Goal: Task Accomplishment & Management: Use online tool/utility

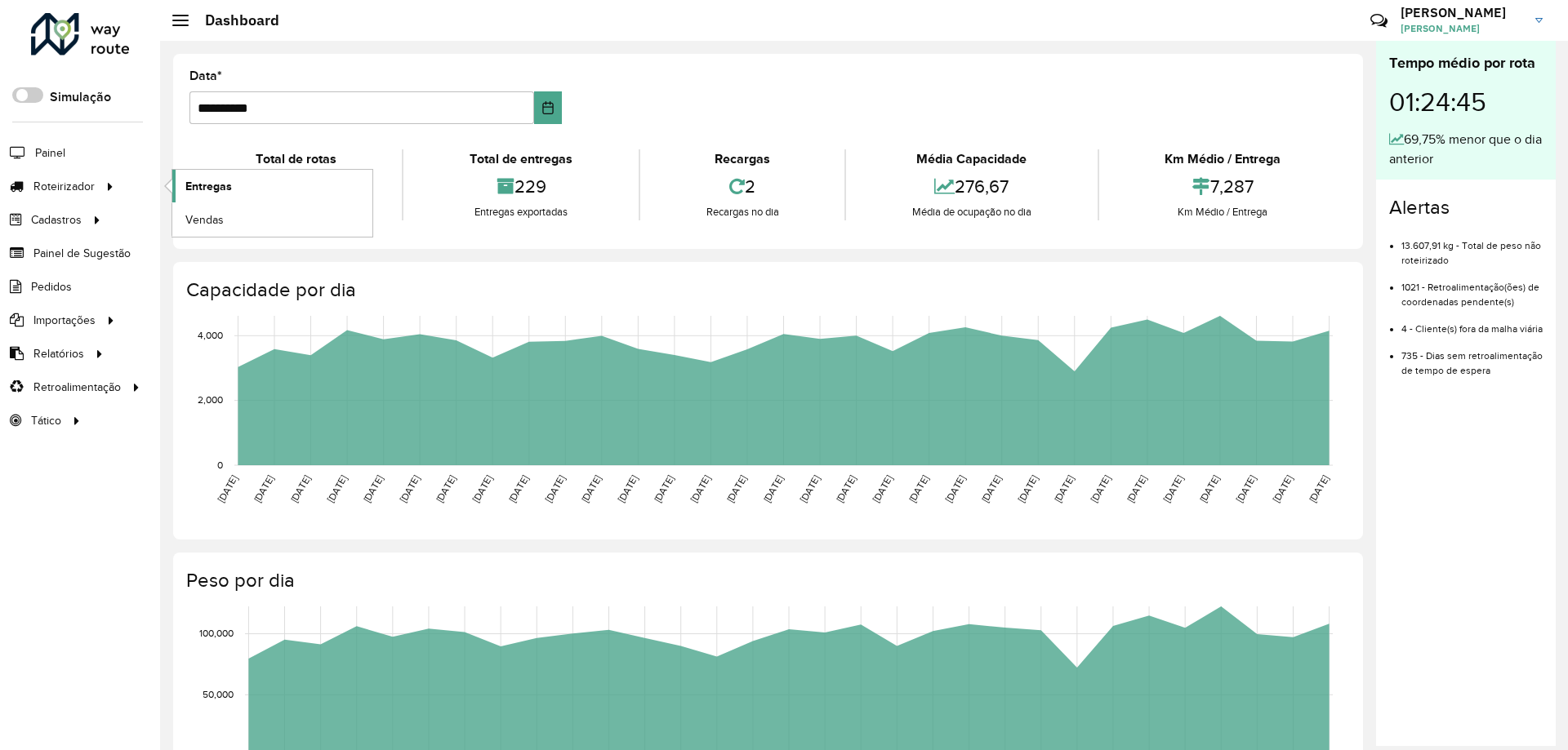
click at [193, 188] on span "Entregas" at bounding box center [209, 187] width 47 height 17
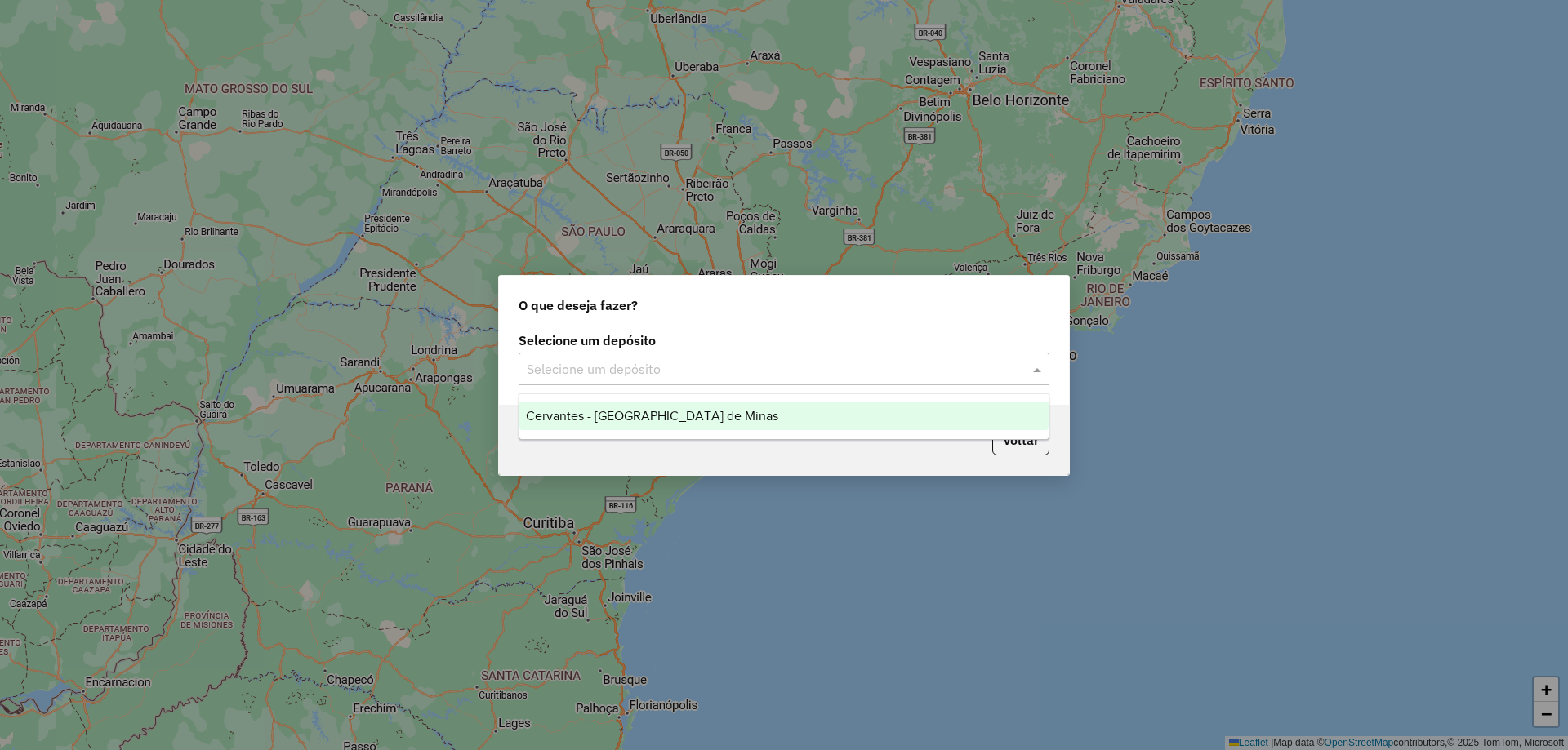
click at [626, 362] on input "text" at bounding box center [768, 369] width 482 height 20
click at [648, 410] on span "Cervantes - Brasilia de Minas" at bounding box center [652, 416] width 253 height 14
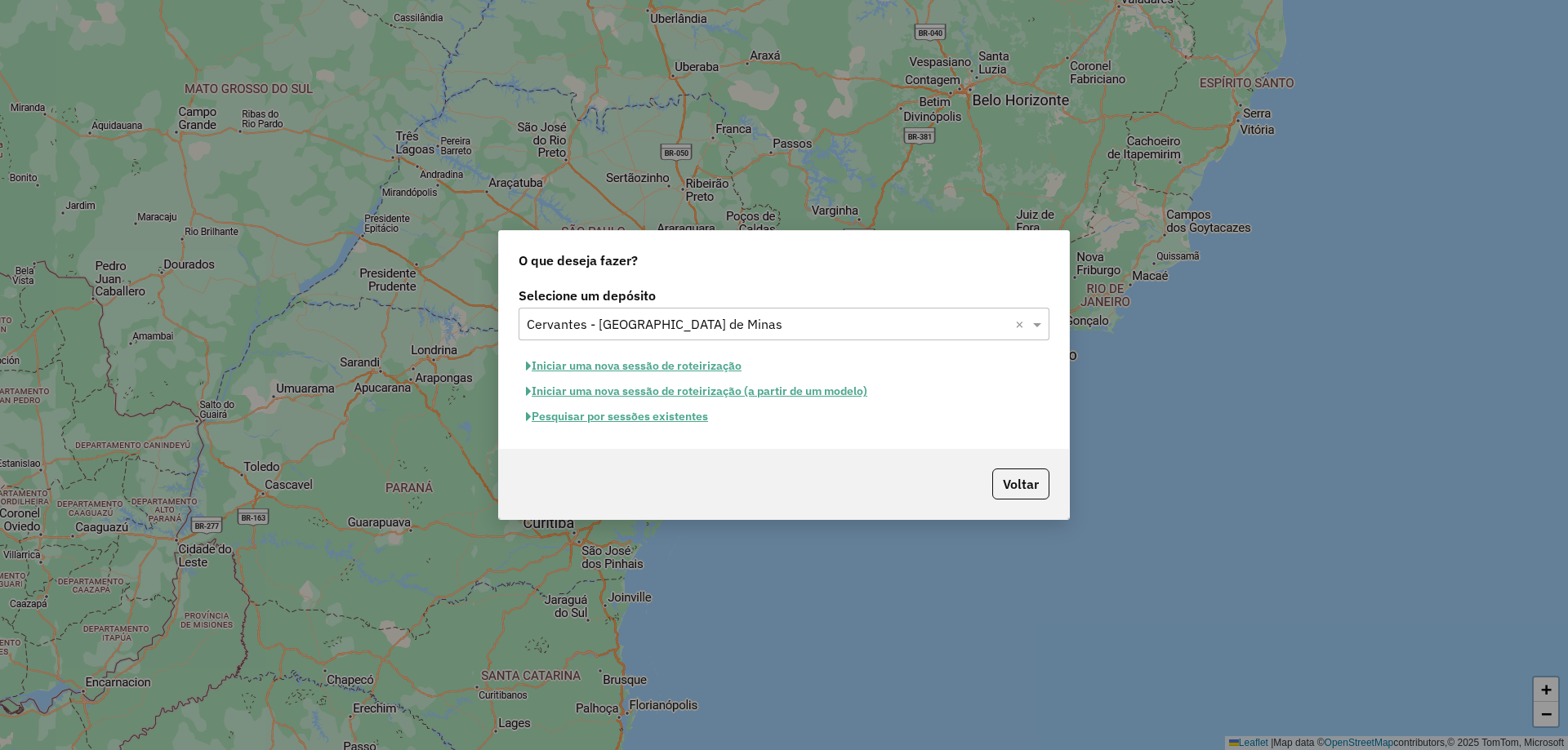
click at [675, 421] on hb-app "Aguarde... Pop-up bloqueado! Seu navegador bloqueou automáticamente a abertura …" at bounding box center [784, 375] width 1568 height 750
click at [675, 421] on button "Pesquisar por sessões existentes" at bounding box center [616, 416] width 196 height 25
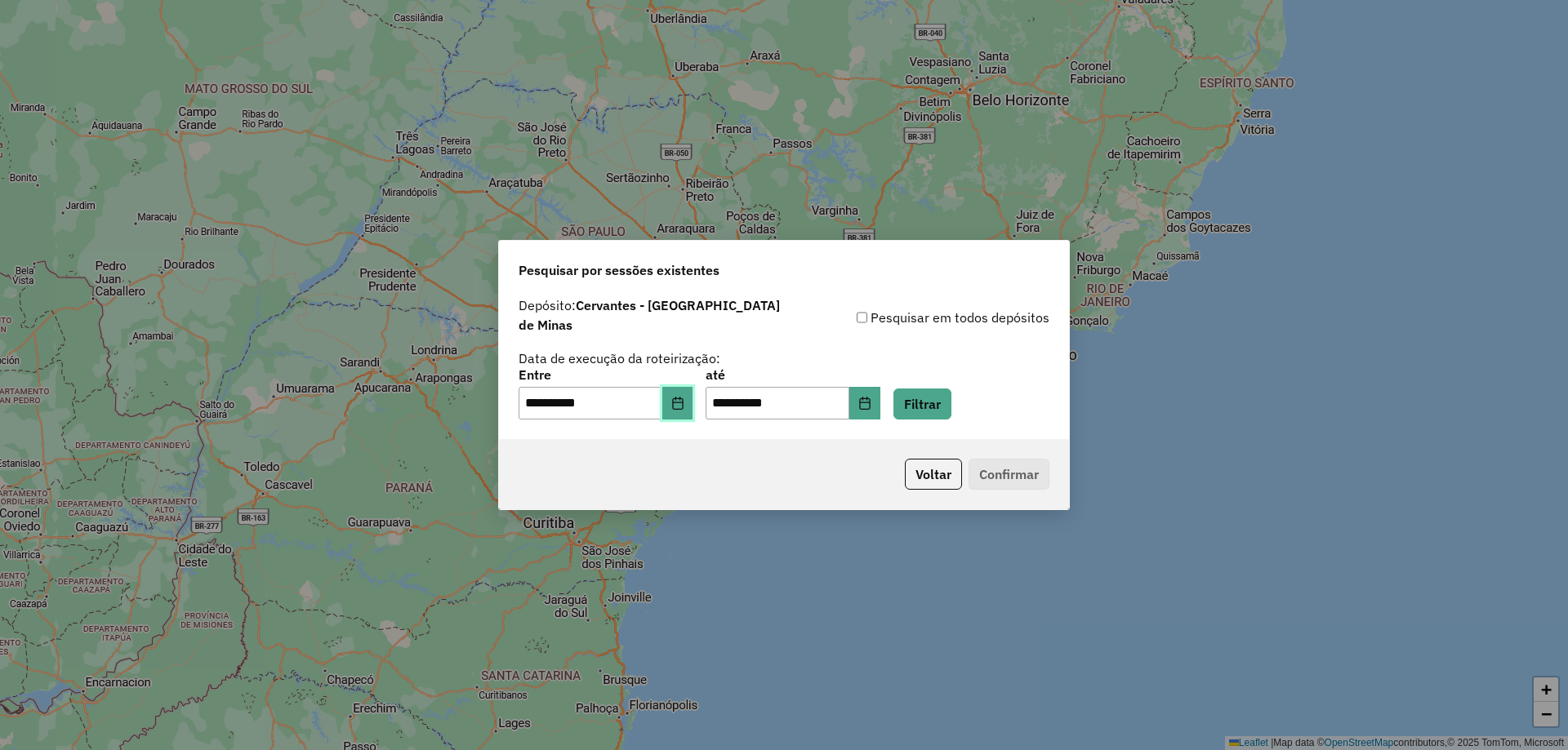
click at [684, 397] on icon "Choose Date" at bounding box center [678, 403] width 13 height 13
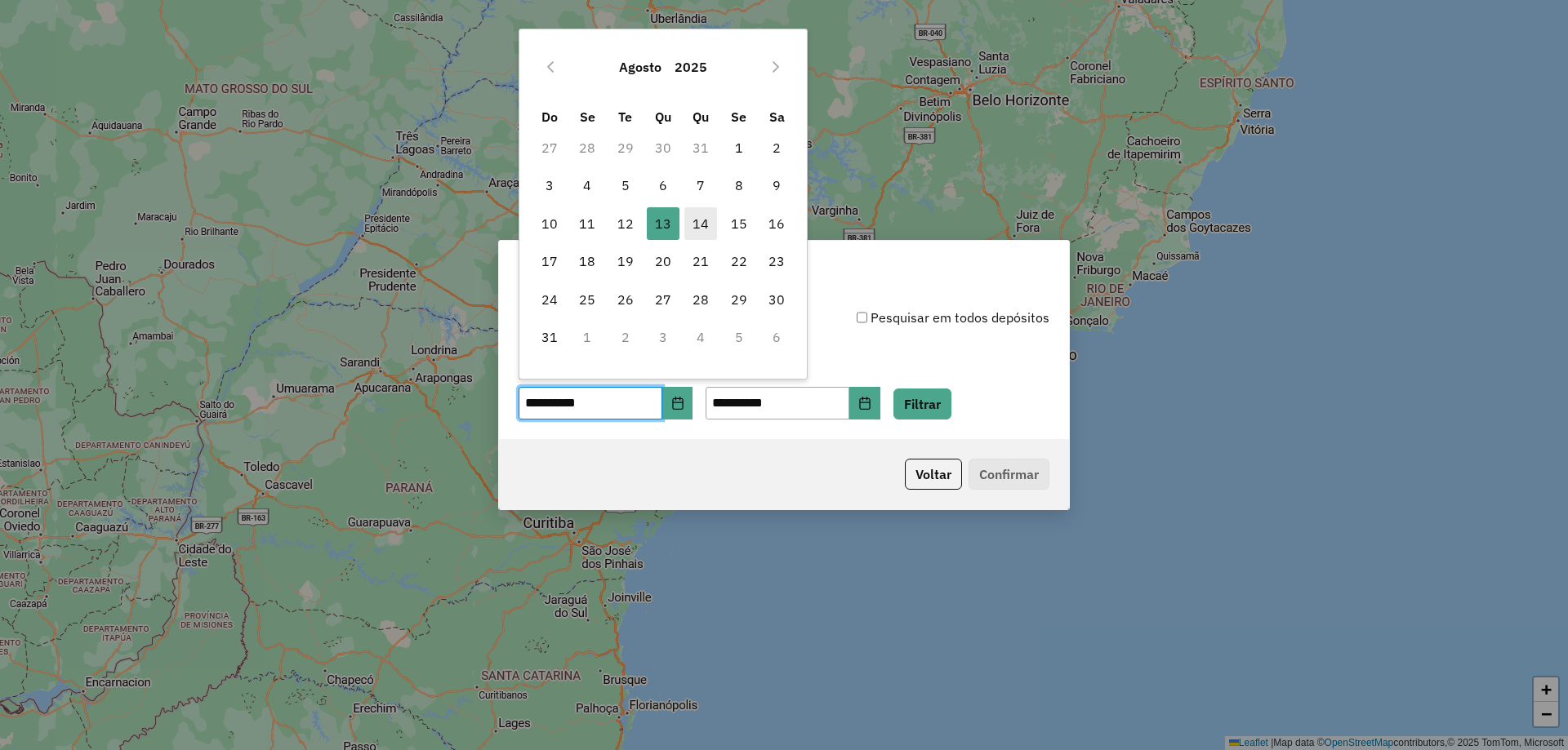
drag, startPoint x: 695, startPoint y: 228, endPoint x: 697, endPoint y: 239, distance: 11.2
click at [696, 228] on span "14" at bounding box center [701, 224] width 33 height 33
type input "**********"
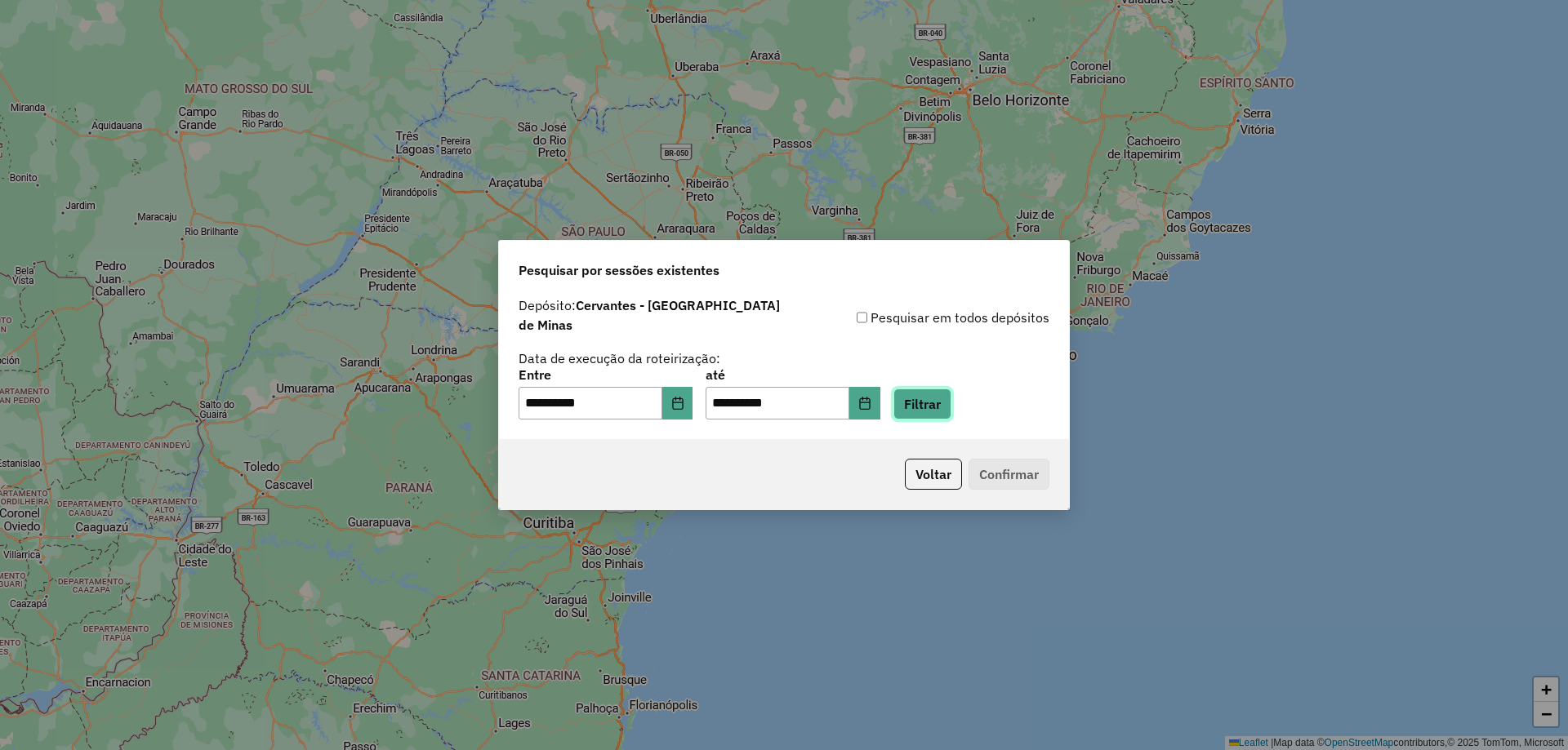
click at [931, 401] on button "Filtrar" at bounding box center [922, 404] width 58 height 31
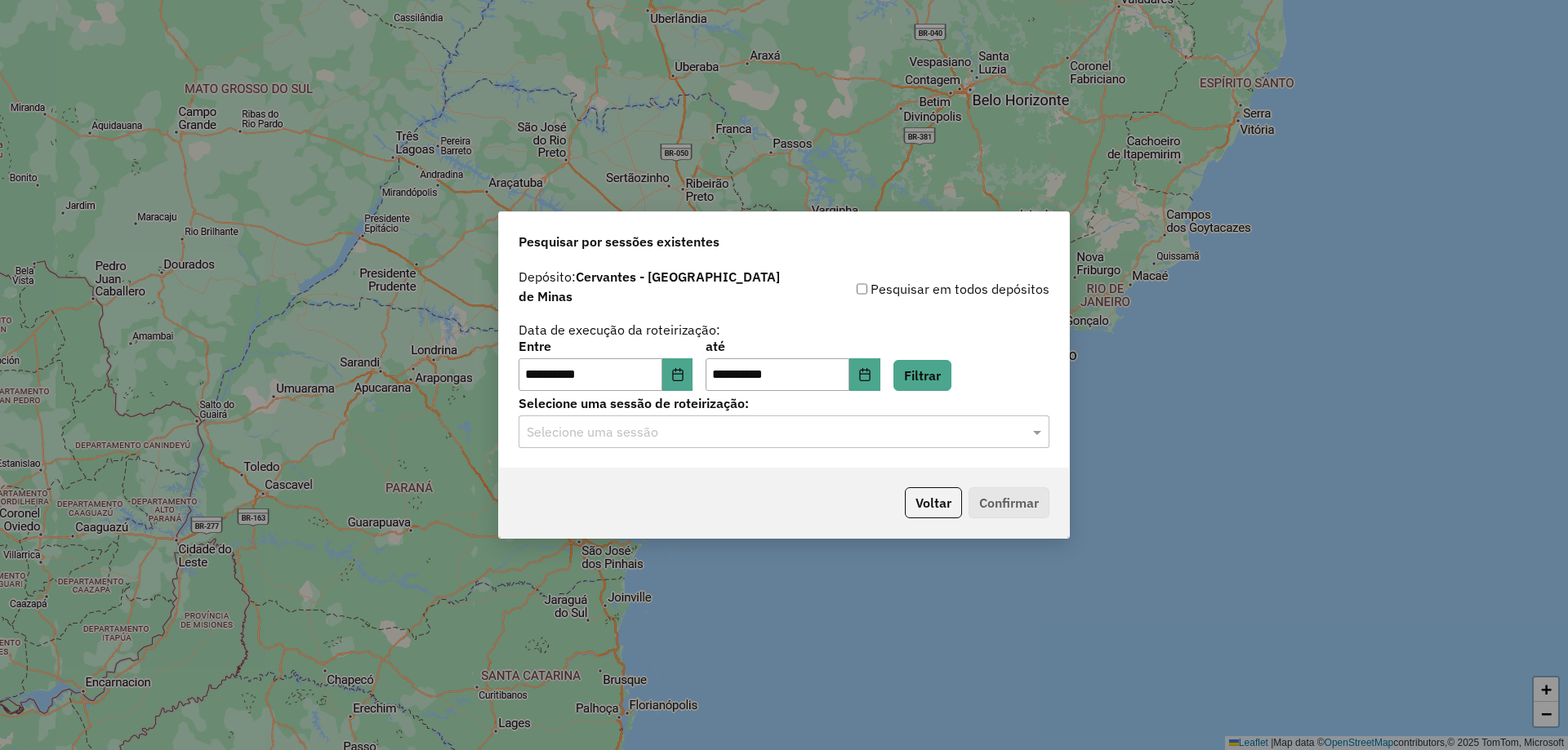
click at [707, 432] on input "text" at bounding box center [768, 433] width 482 height 20
click at [706, 475] on div "978721 - 14/08/2025 18:43" at bounding box center [783, 471] width 529 height 28
click at [1033, 497] on button "Confirmar" at bounding box center [1008, 503] width 80 height 31
click at [686, 379] on button "Choose Date" at bounding box center [678, 375] width 31 height 33
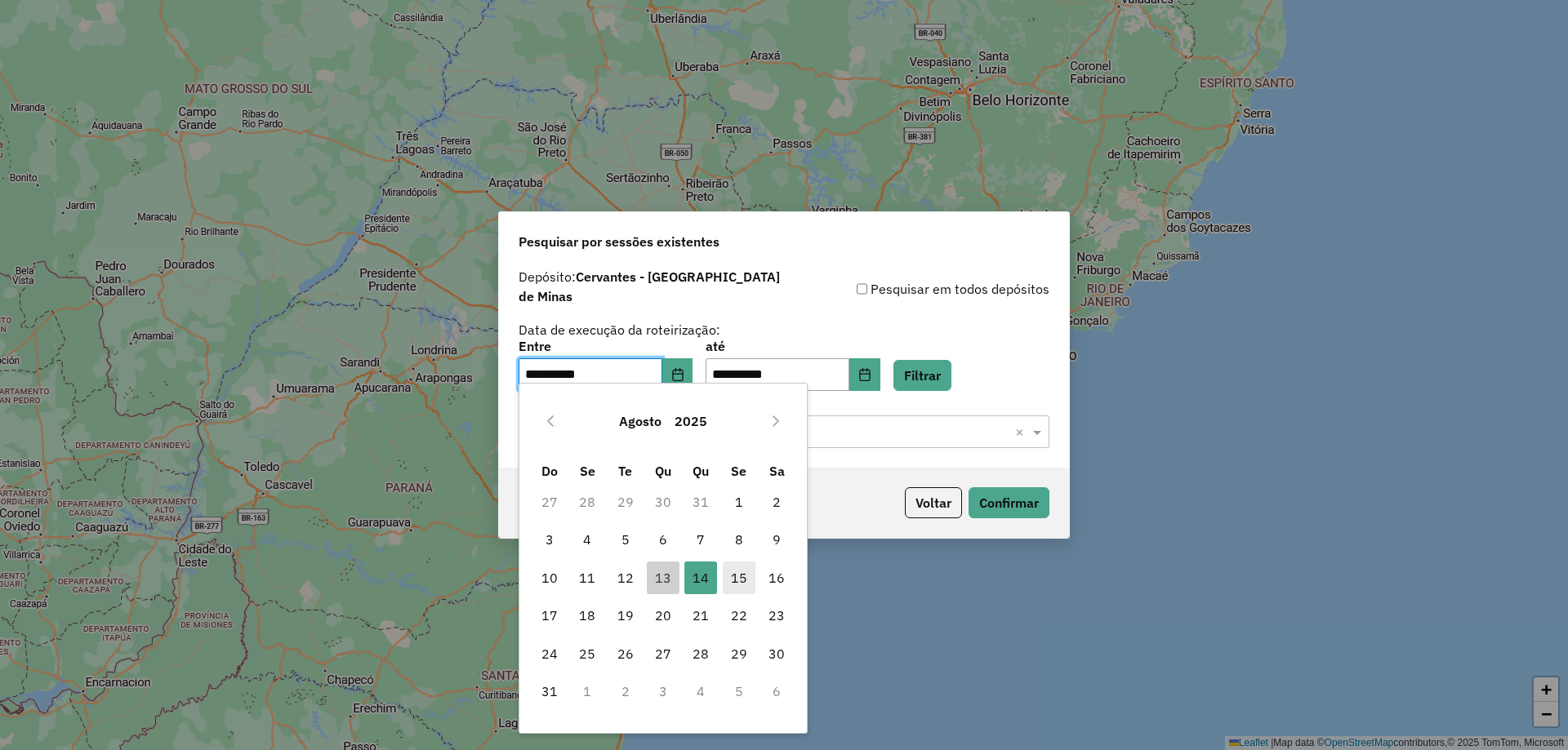
click at [738, 581] on span "15" at bounding box center [739, 578] width 33 height 33
type input "**********"
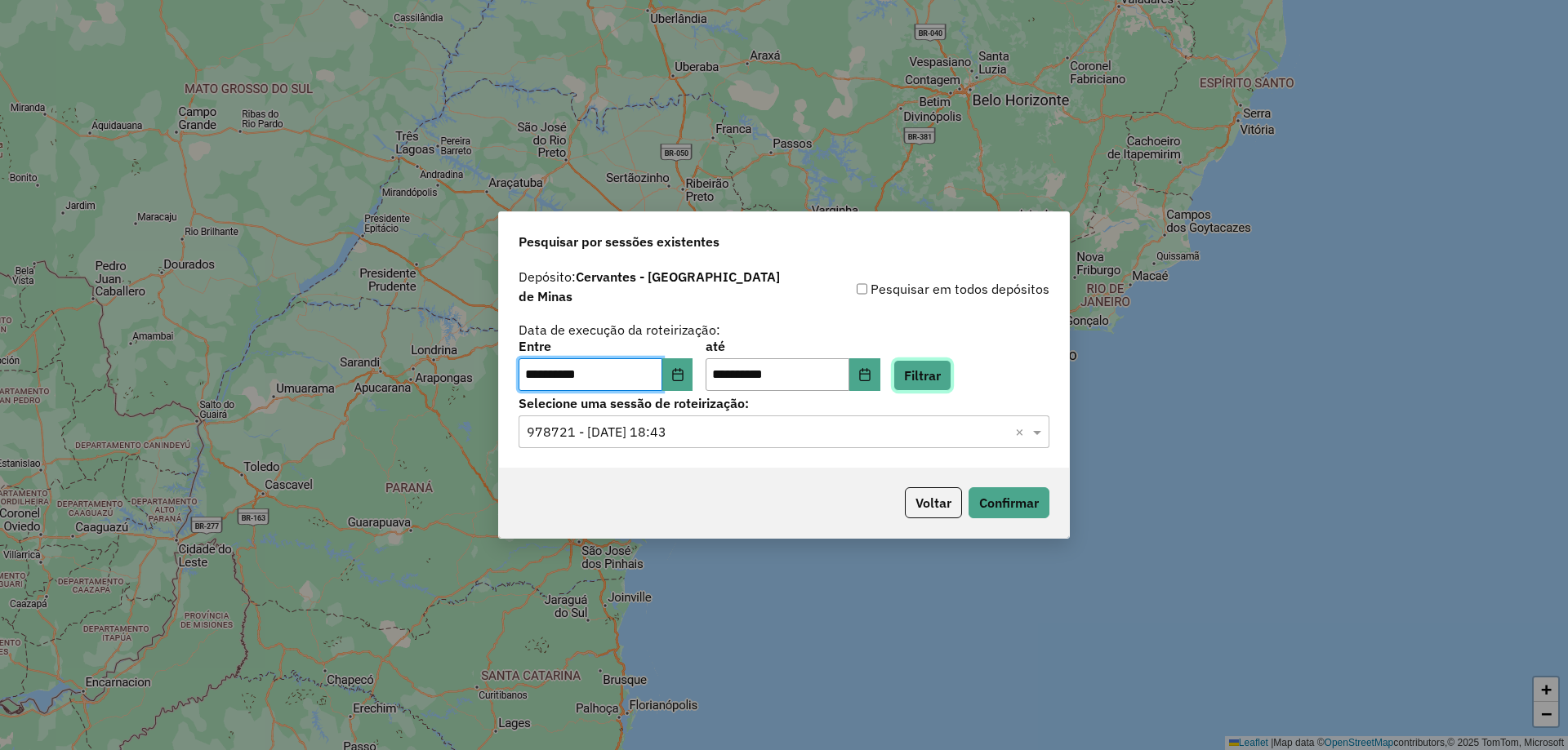
click at [951, 365] on button "Filtrar" at bounding box center [922, 375] width 58 height 31
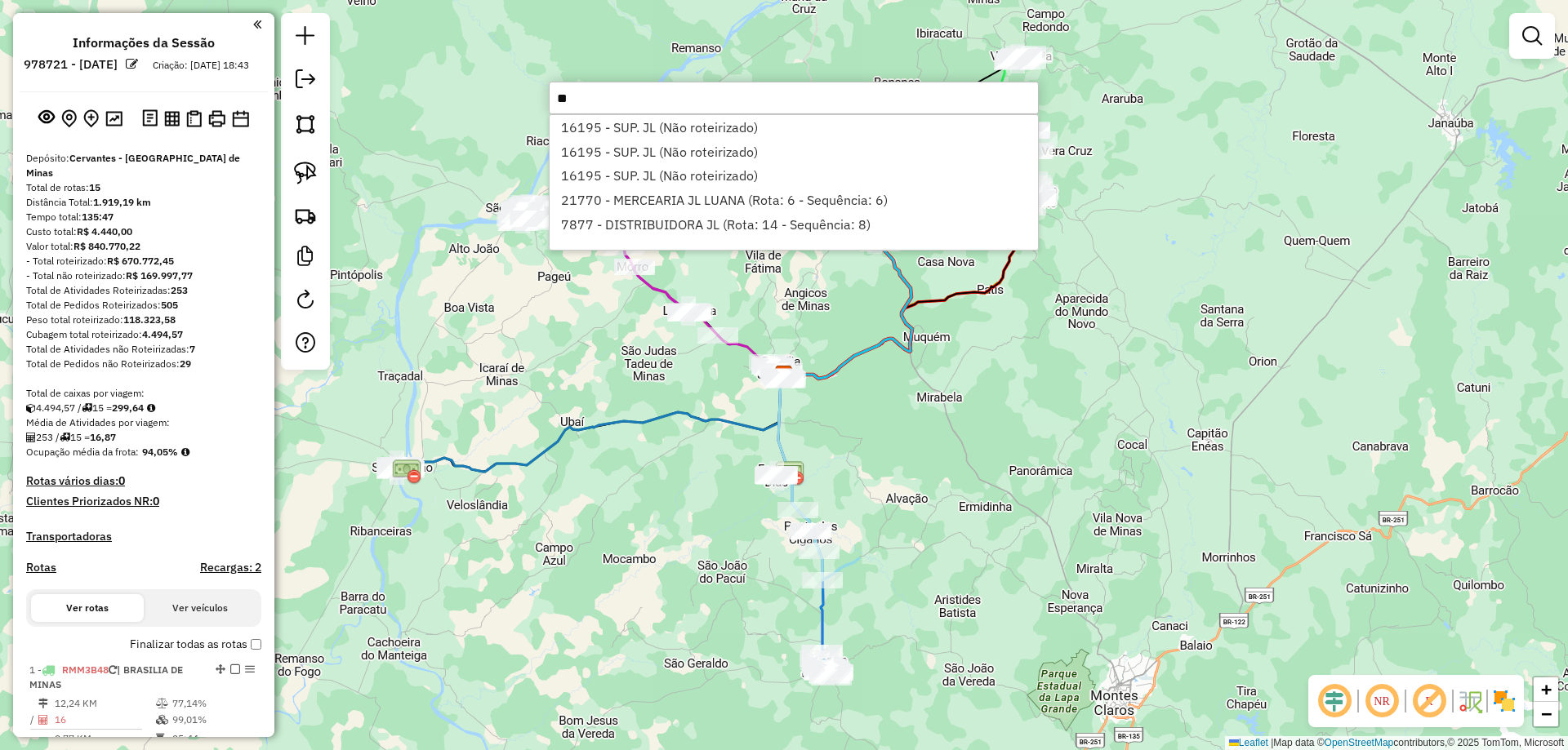
type input "**"
